Goal: Information Seeking & Learning: Learn about a topic

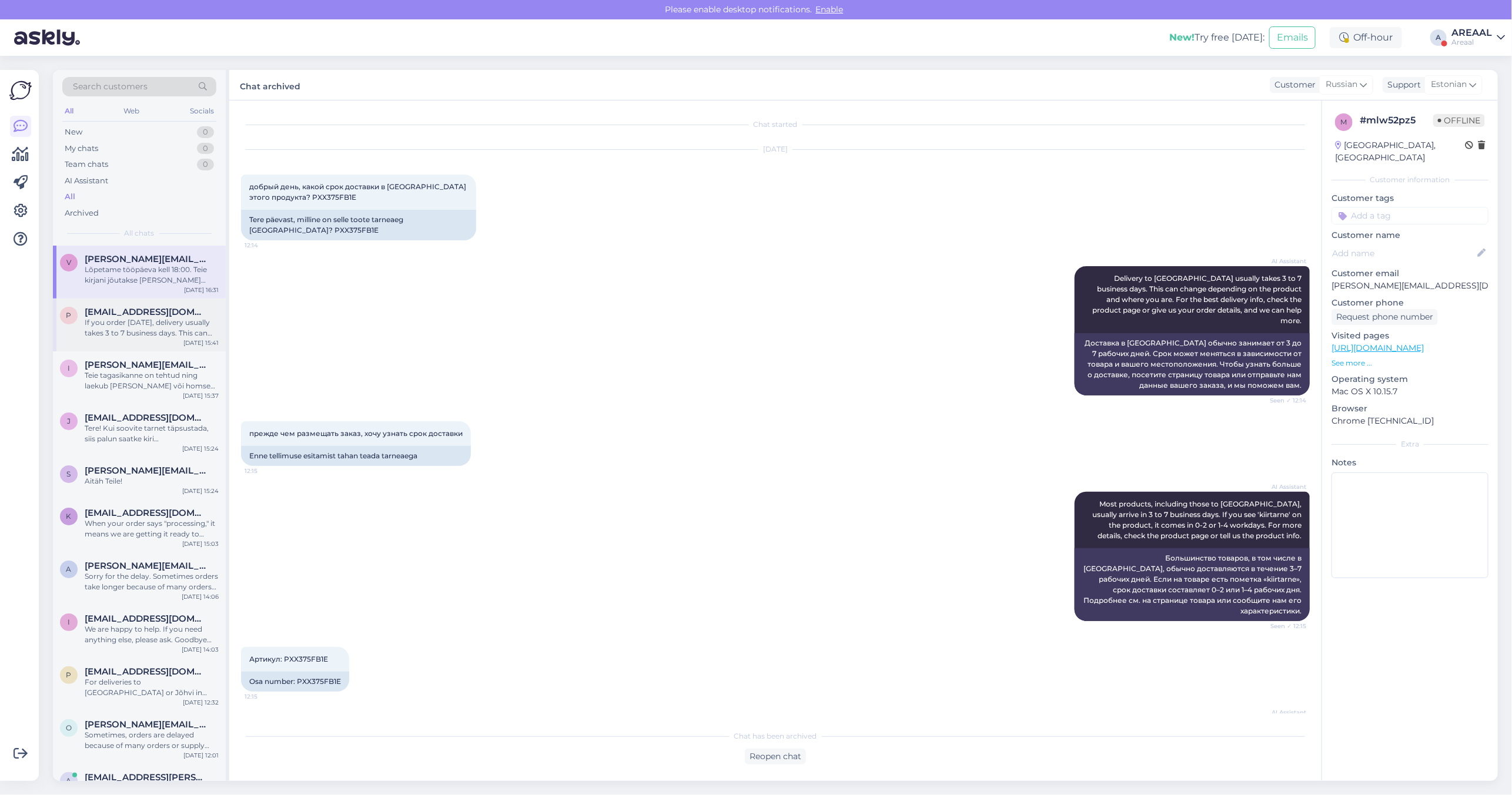
scroll to position [885, 0]
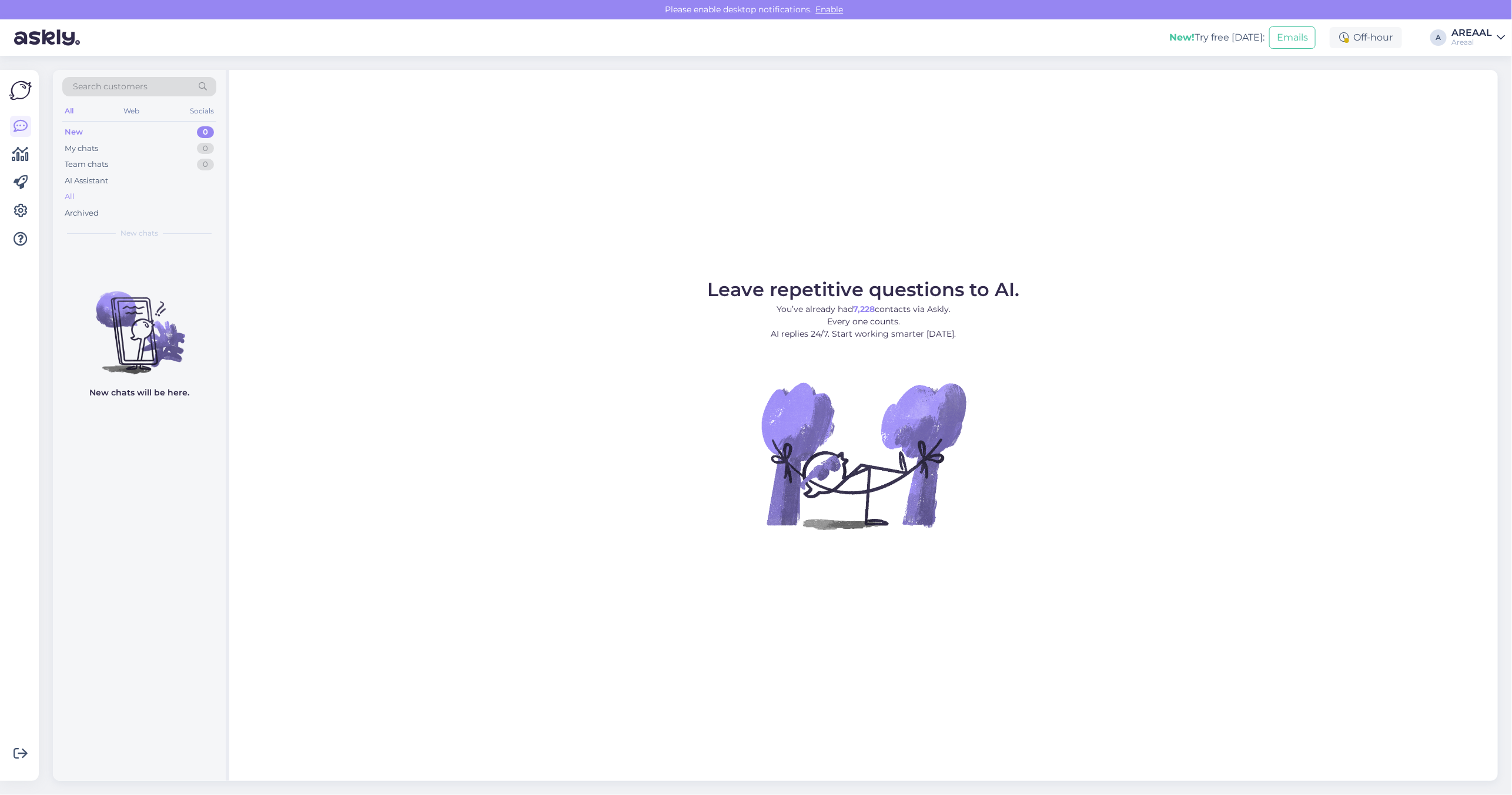
click at [83, 195] on div "All" at bounding box center [139, 197] width 154 height 17
drag, startPoint x: 750, startPoint y: 118, endPoint x: 767, endPoint y: 24, distance: 95.5
click at [751, 121] on div "Leave repetitive questions to AI. You’ve already had 7,228 contacts via Askly. …" at bounding box center [864, 425] width 1269 height 712
click at [120, 194] on div "All" at bounding box center [139, 197] width 154 height 17
click at [203, 196] on div "All" at bounding box center [139, 197] width 154 height 17
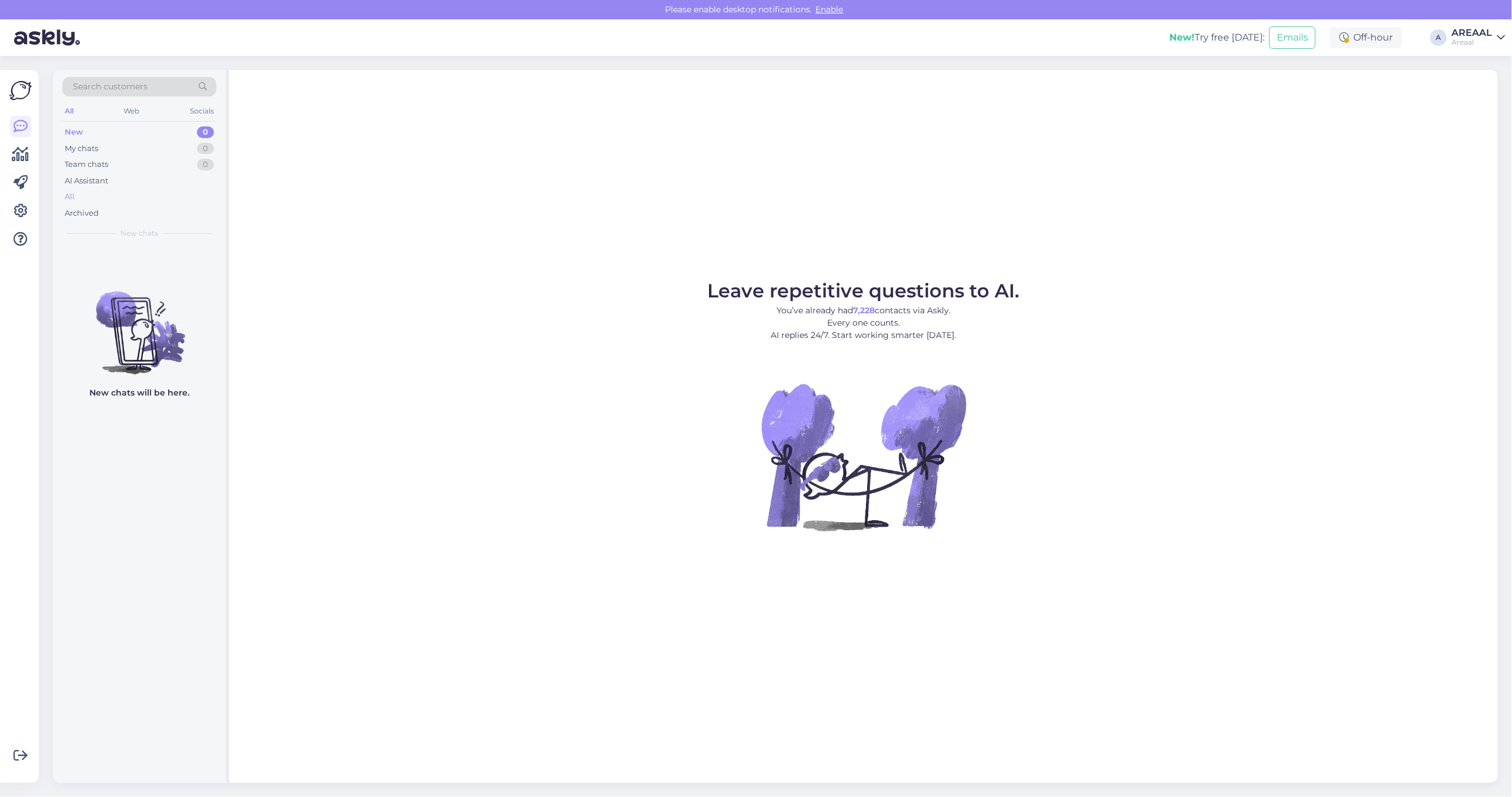
click at [96, 198] on div "All" at bounding box center [139, 197] width 154 height 17
click at [199, 195] on div "All" at bounding box center [139, 197] width 154 height 17
click at [101, 196] on div "All" at bounding box center [139, 197] width 154 height 17
click at [98, 203] on div "All" at bounding box center [139, 197] width 154 height 17
drag, startPoint x: 843, startPoint y: 279, endPoint x: 874, endPoint y: 294, distance: 34.4
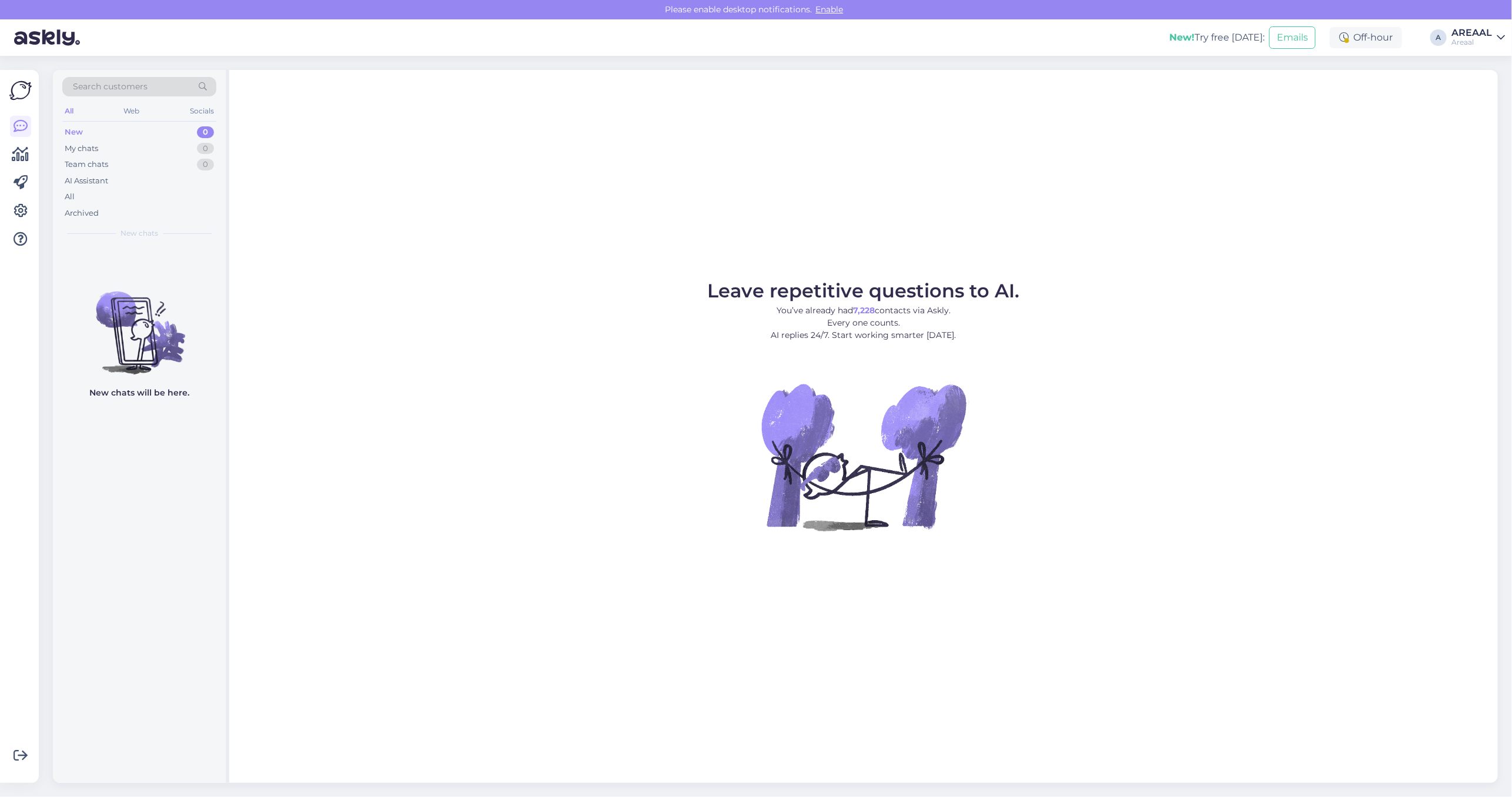
click at [858, 289] on span "Leave repetitive questions to AI." at bounding box center [864, 290] width 313 height 23
click at [211, 194] on div "All" at bounding box center [139, 197] width 154 height 17
click at [142, 198] on div "All" at bounding box center [139, 197] width 154 height 17
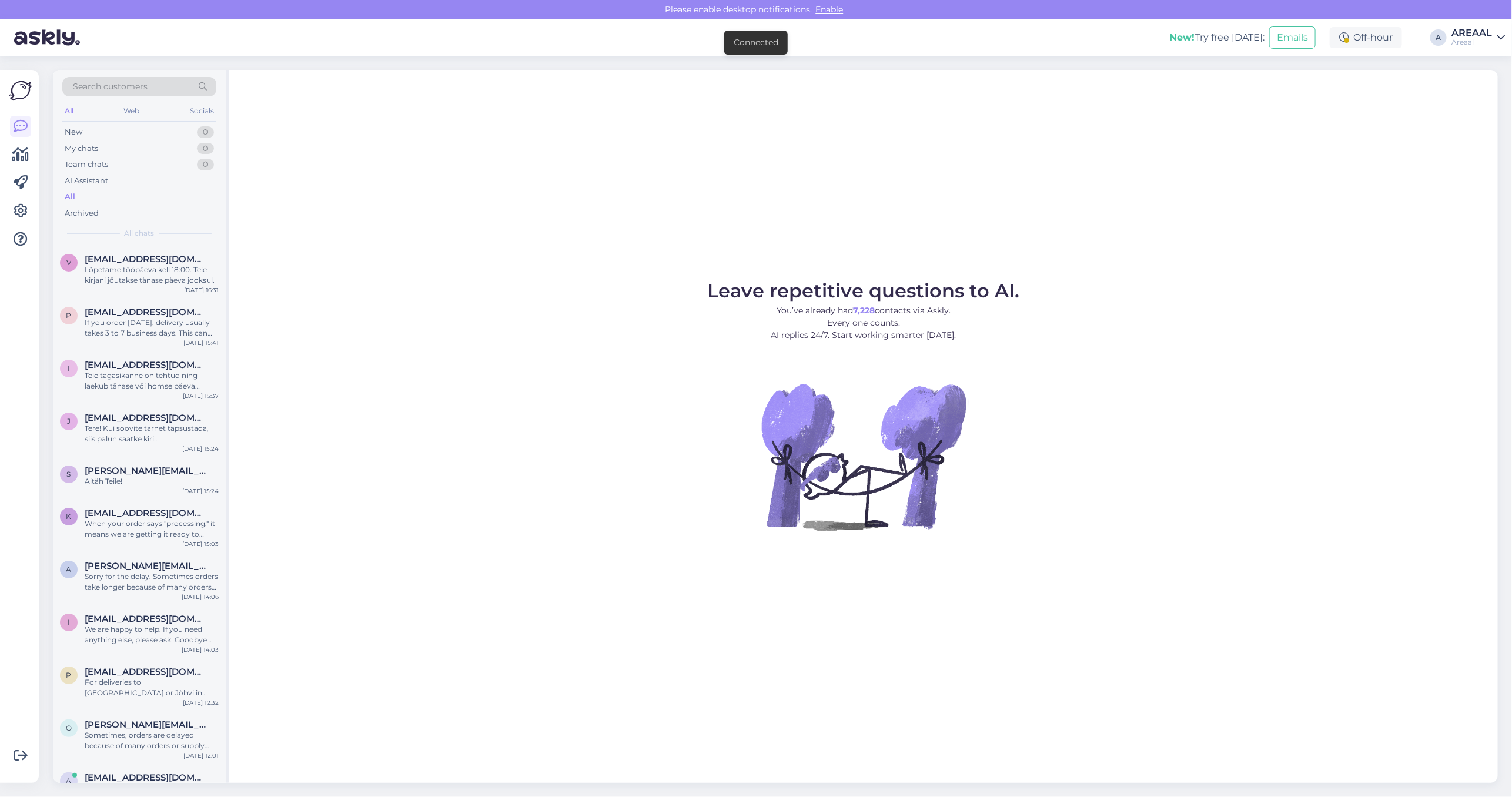
drag, startPoint x: 814, startPoint y: 278, endPoint x: 826, endPoint y: 283, distance: 13.0
click at [814, 279] on span "Leave repetitive questions to AI." at bounding box center [864, 290] width 313 height 23
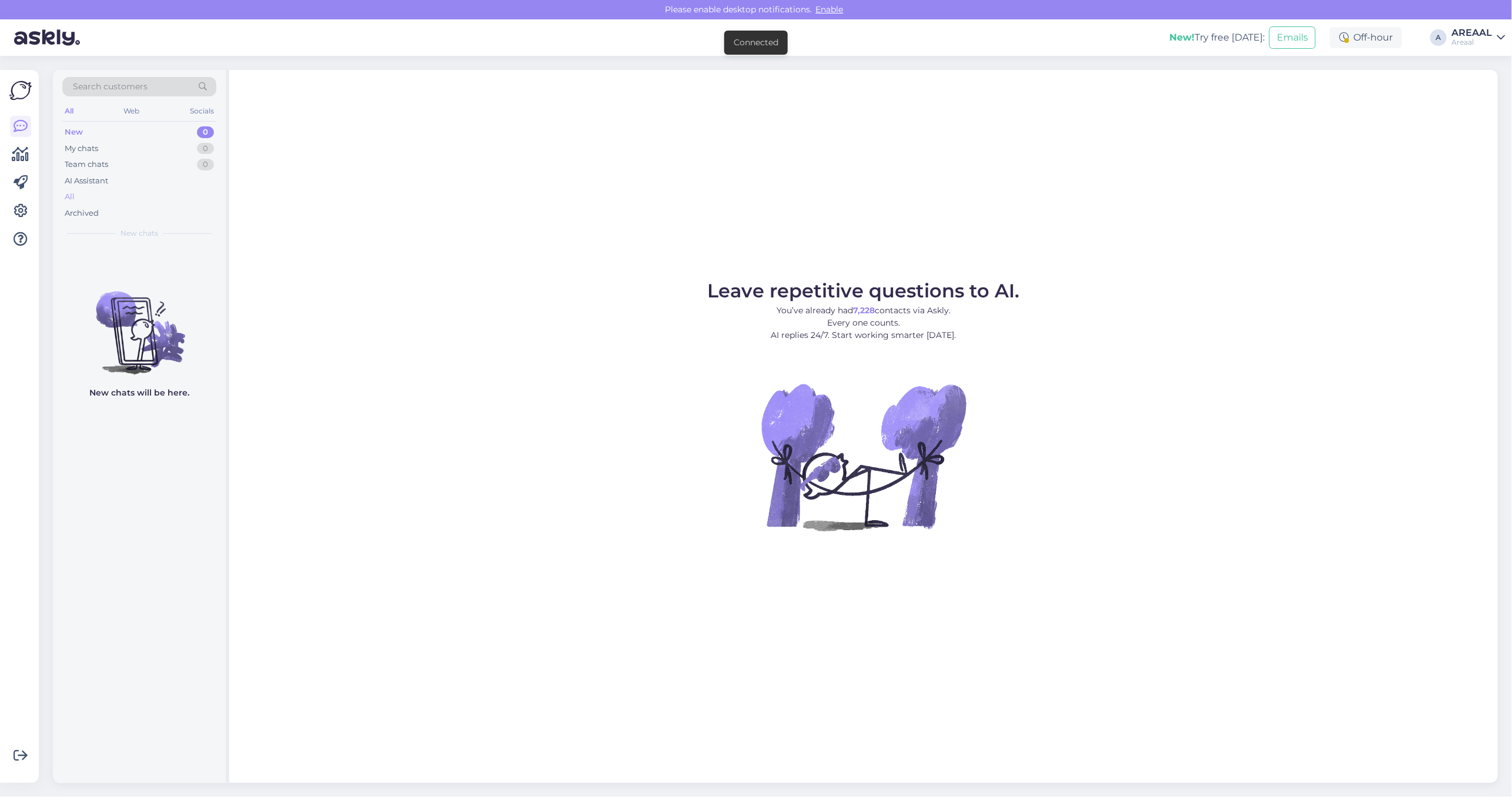
click at [130, 192] on div "All" at bounding box center [139, 197] width 154 height 17
click at [1256, 313] on figure "Leave repetitive questions to AI. You’ve already had 7,228 contacts via Askly. …" at bounding box center [864, 422] width 1248 height 281
click at [524, 158] on div "Leave repetitive questions to AI. You’ve already had 7,228 contacts via Askly. …" at bounding box center [864, 426] width 1269 height 713
click at [122, 195] on div "All" at bounding box center [139, 197] width 154 height 17
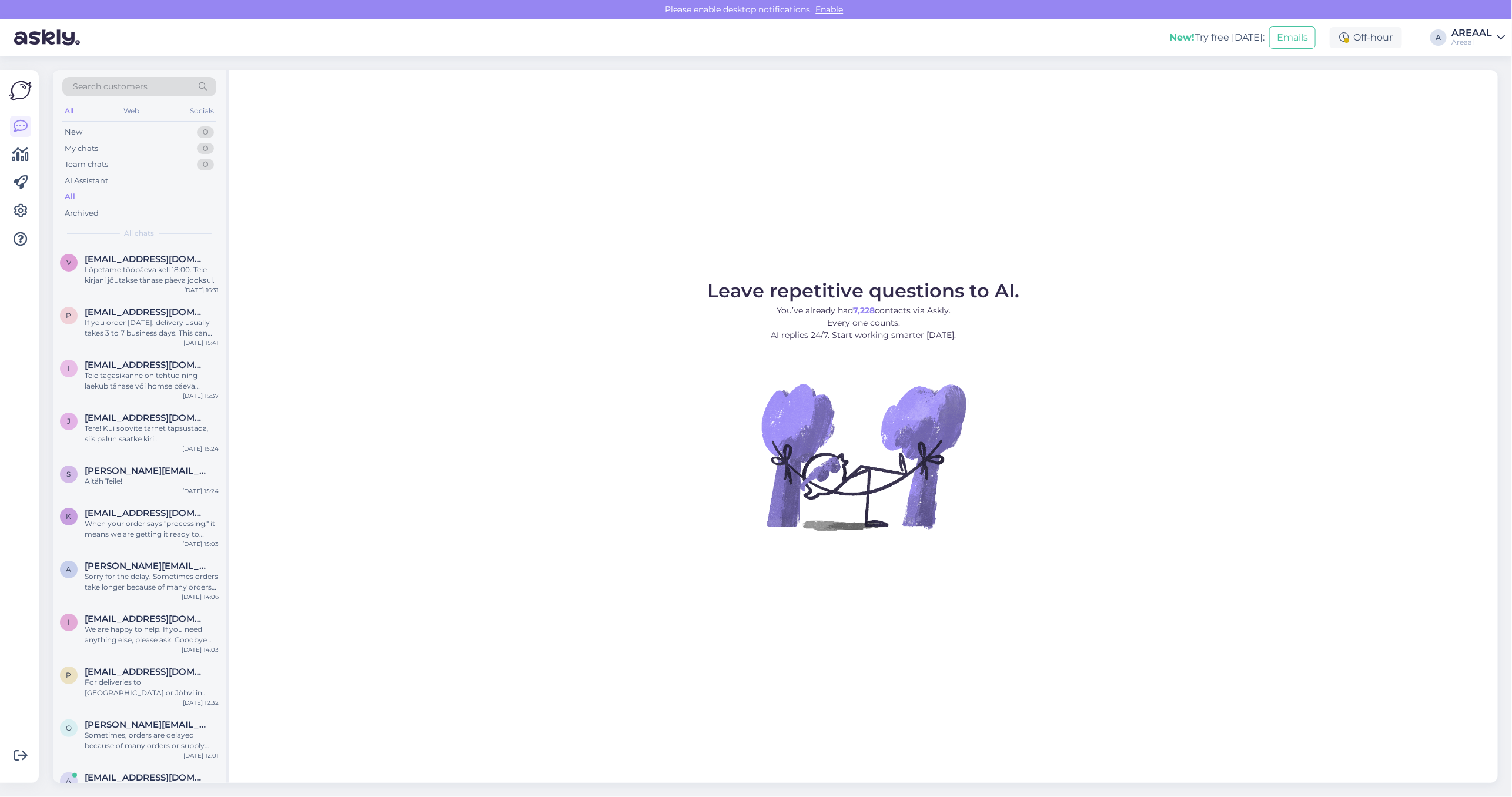
click at [468, 230] on div "Leave repetitive questions to AI. You’ve already had 7,228 contacts via Askly. …" at bounding box center [864, 426] width 1269 height 713
click at [783, 101] on div "Leave repetitive questions to AI. You’ve already had 7,228 contacts via Askly. …" at bounding box center [864, 426] width 1269 height 713
click at [133, 194] on div "All" at bounding box center [139, 197] width 154 height 17
click at [750, 212] on div "Leave repetitive questions to AI. You’ve already had 7,228 contacts via Askly. …" at bounding box center [864, 426] width 1269 height 713
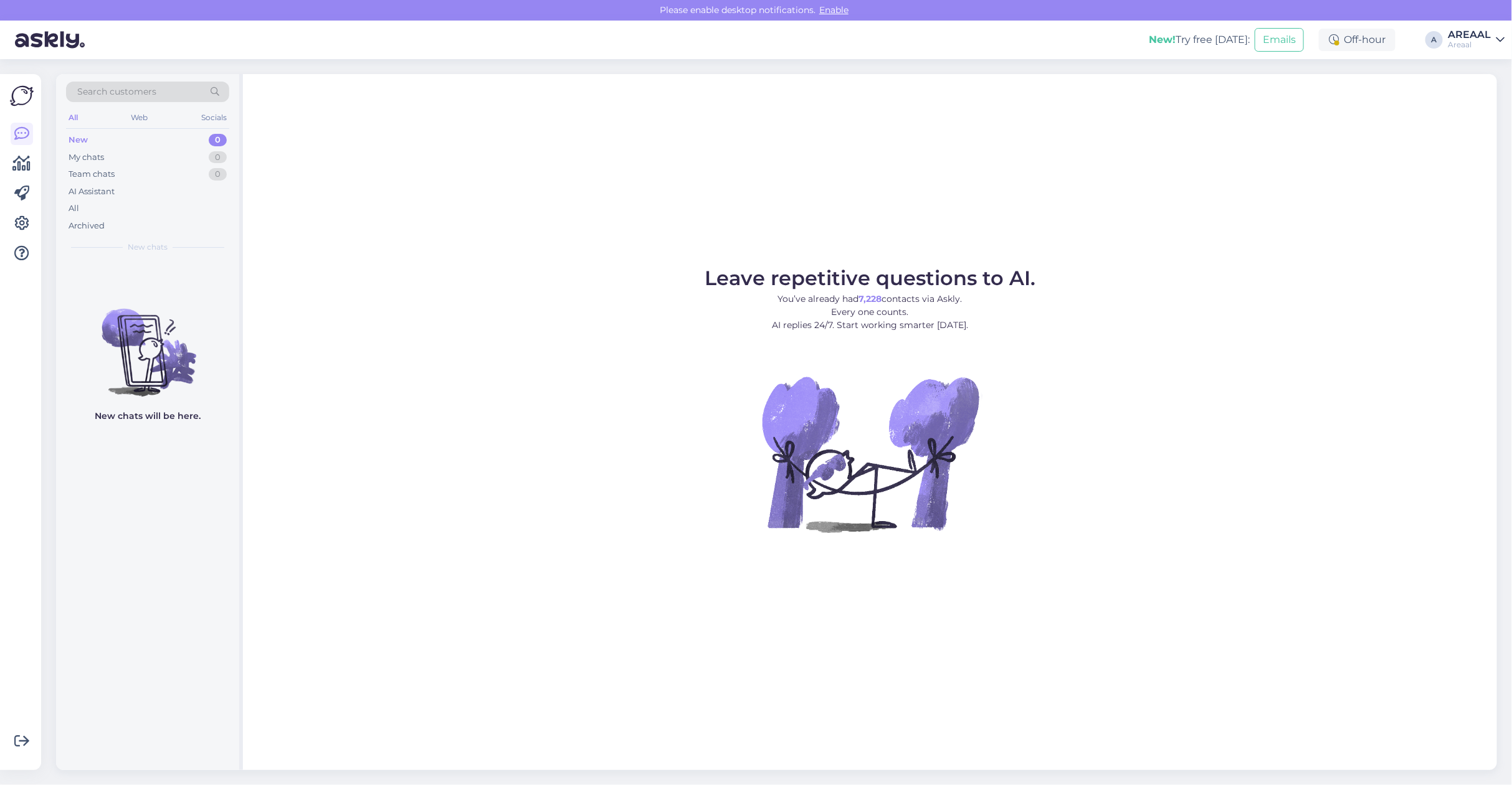
click at [91, 201] on div "All" at bounding box center [147, 208] width 163 height 18
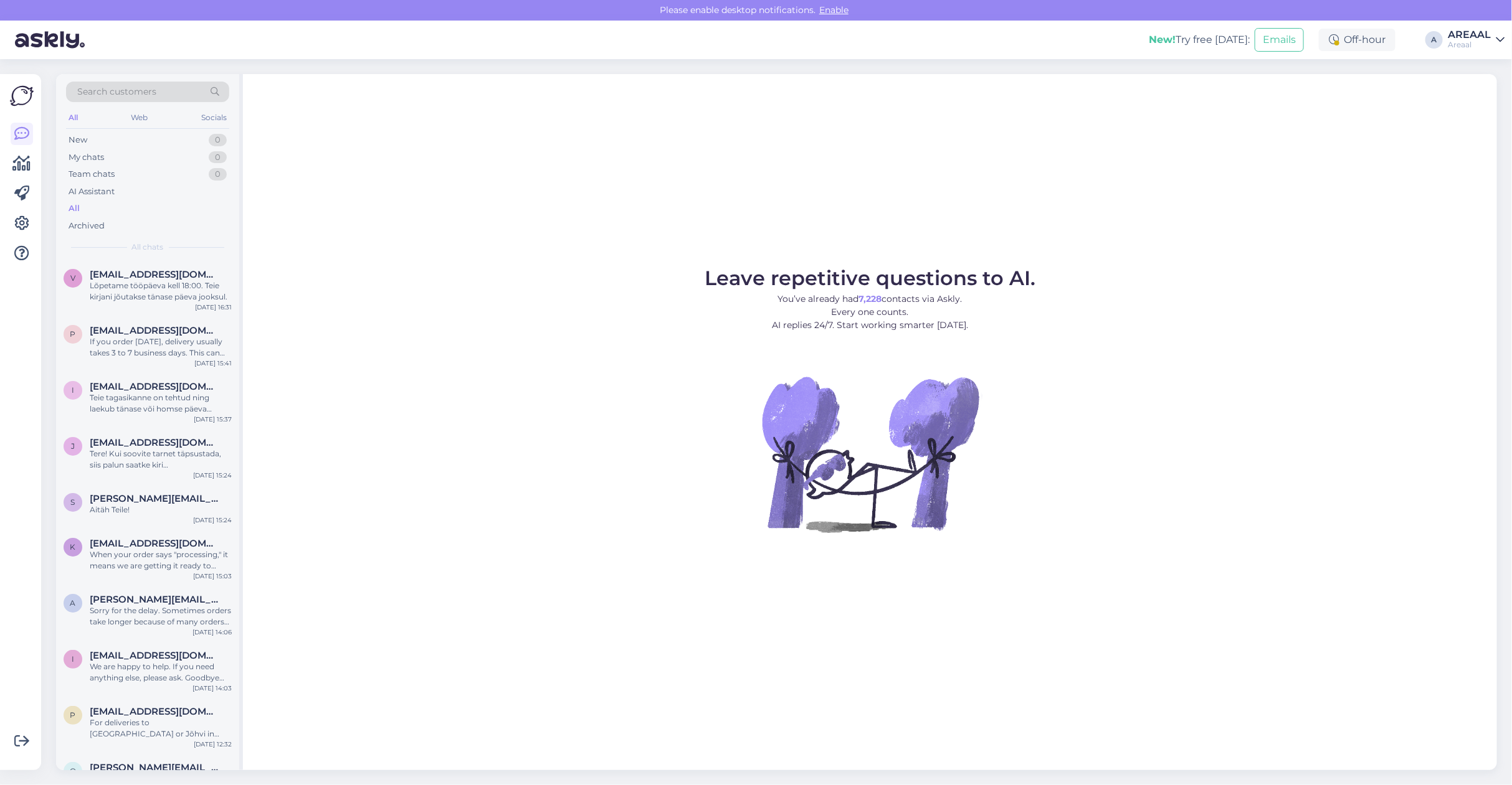
click at [570, 218] on div "Leave repetitive questions to AI. You’ve already had 7,228 contacts via Askly. …" at bounding box center [870, 421] width 1254 height 697
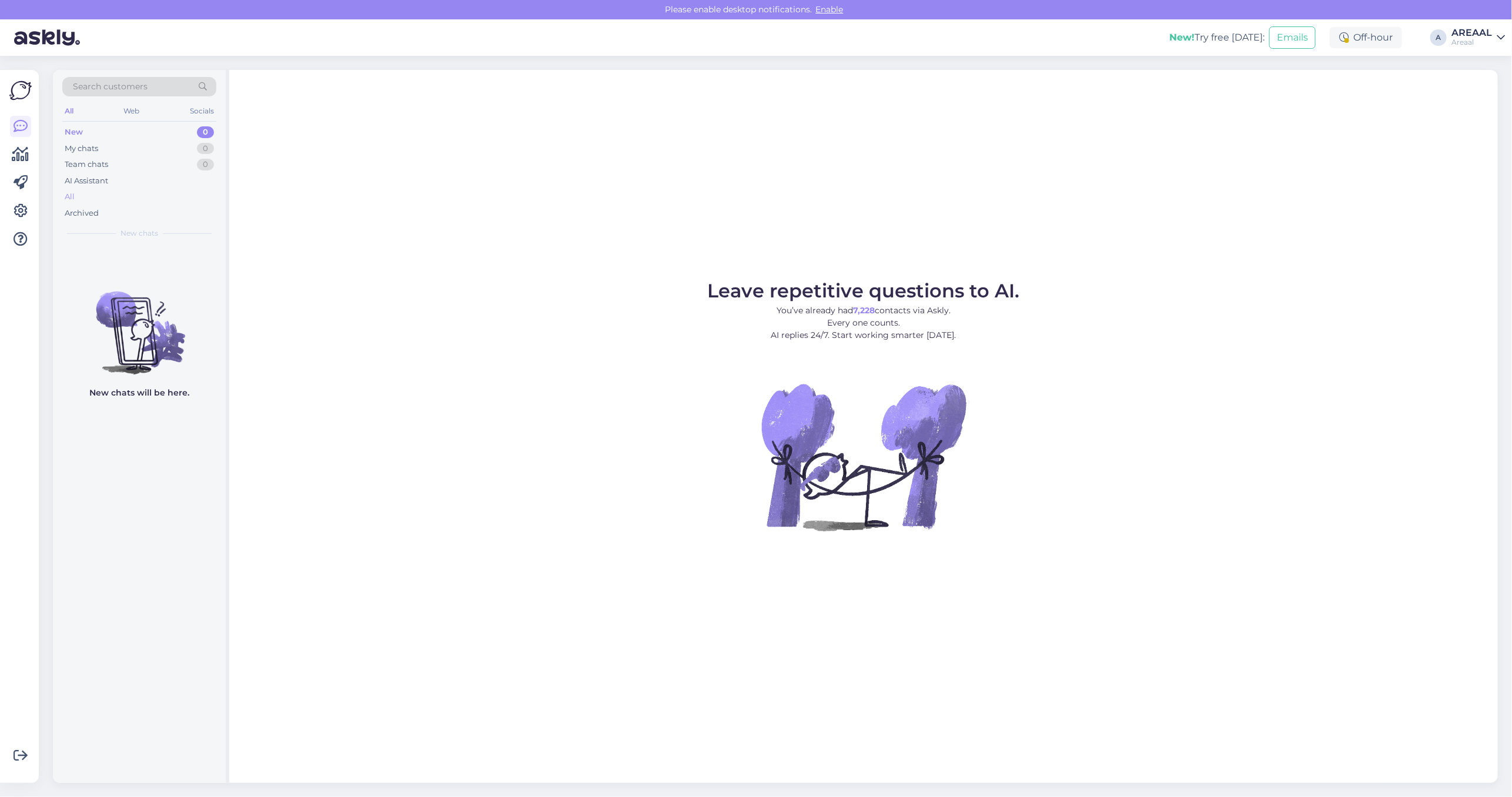
click at [131, 198] on div "All" at bounding box center [139, 197] width 154 height 17
click at [1342, 212] on div "Leave repetitive questions to AI. You’ve already had 7,228 contacts via Askly. …" at bounding box center [864, 426] width 1269 height 713
click at [191, 189] on div "All" at bounding box center [139, 197] width 154 height 17
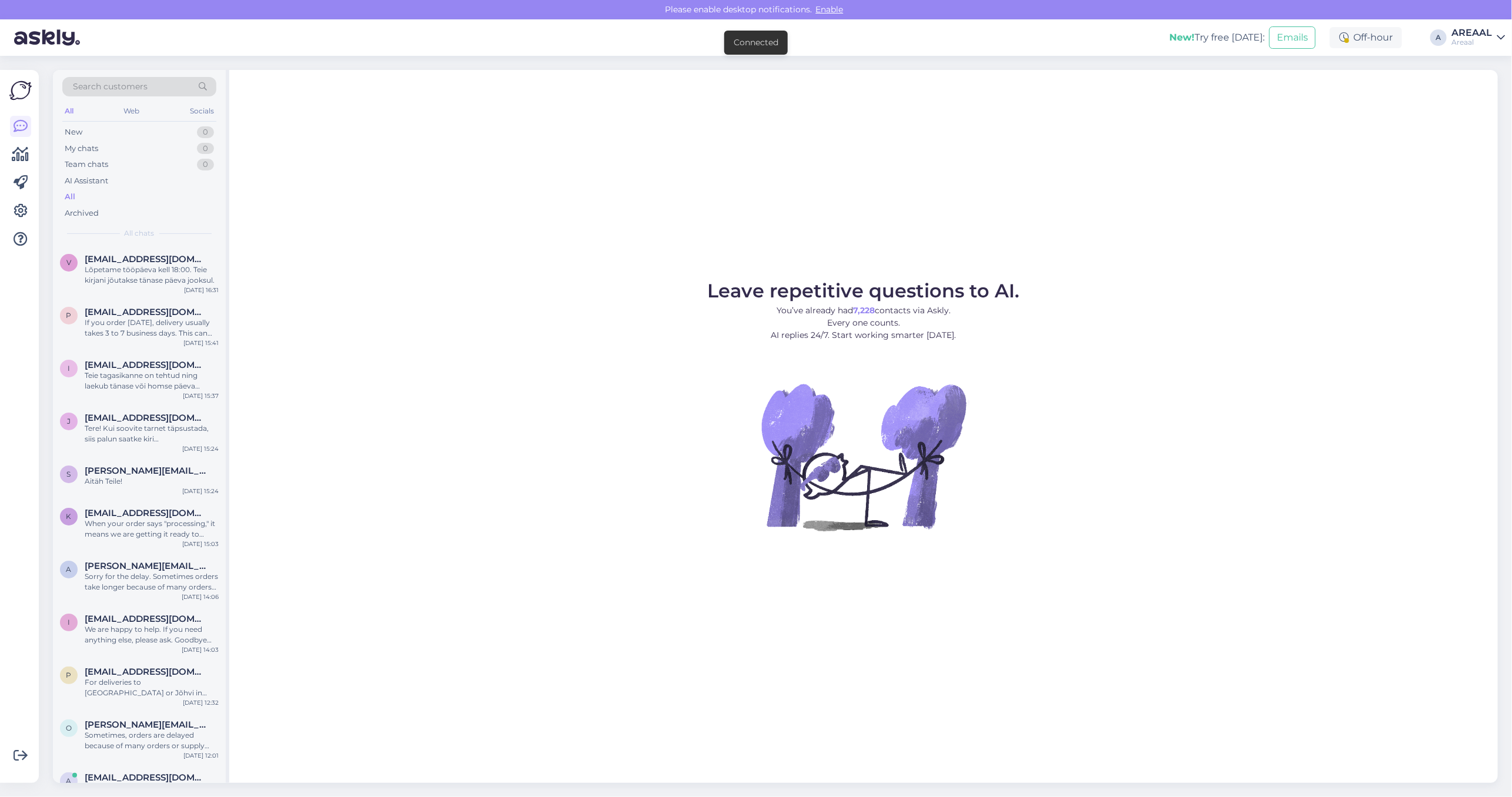
drag, startPoint x: 623, startPoint y: 254, endPoint x: 634, endPoint y: 256, distance: 11.2
click at [627, 256] on div "Leave repetitive questions to AI. You’ve already had 7,228 contacts via Askly. …" at bounding box center [864, 426] width 1269 height 713
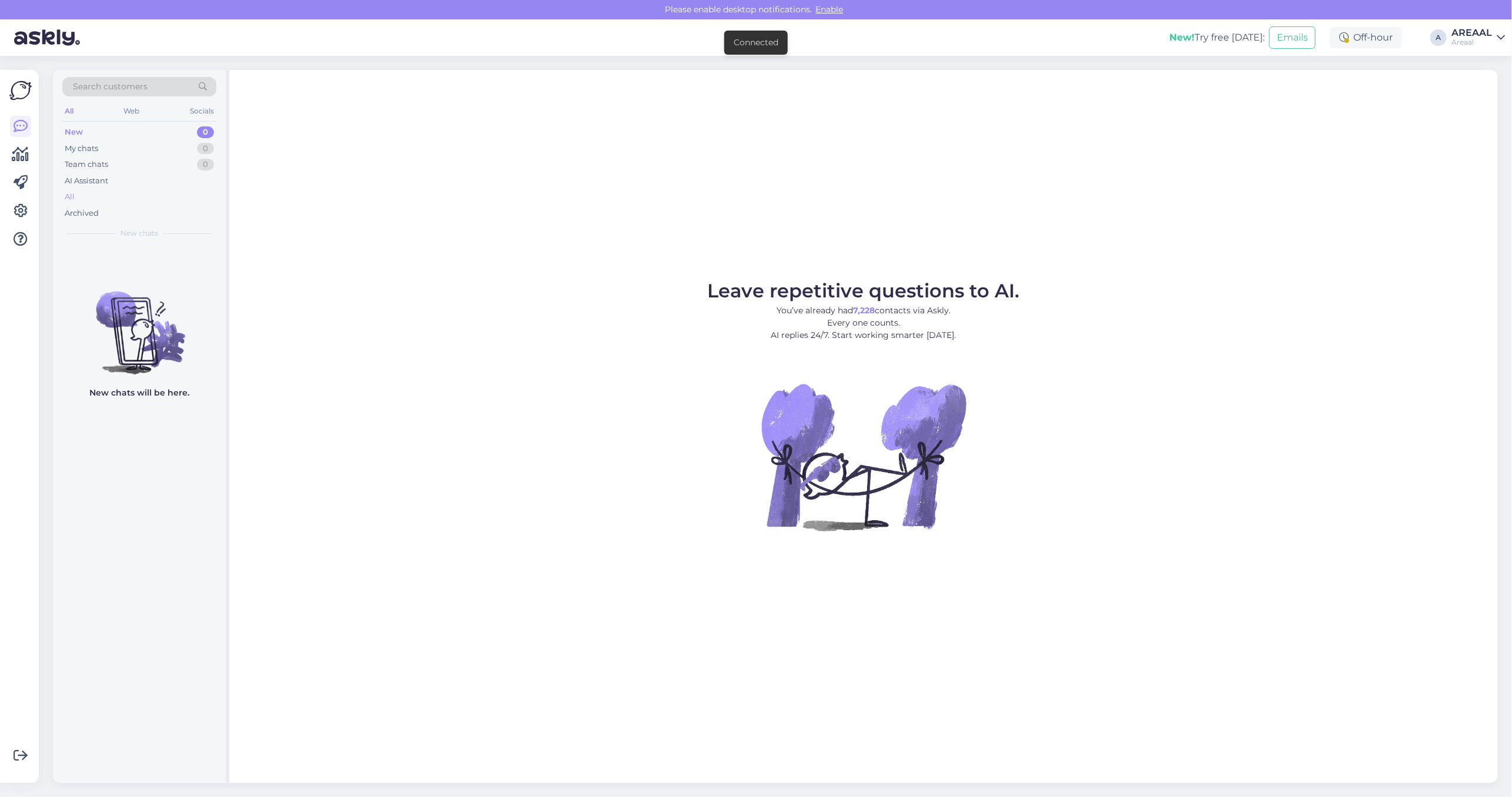
click at [105, 191] on div "All" at bounding box center [139, 197] width 154 height 17
